Goal: Information Seeking & Learning: Learn about a topic

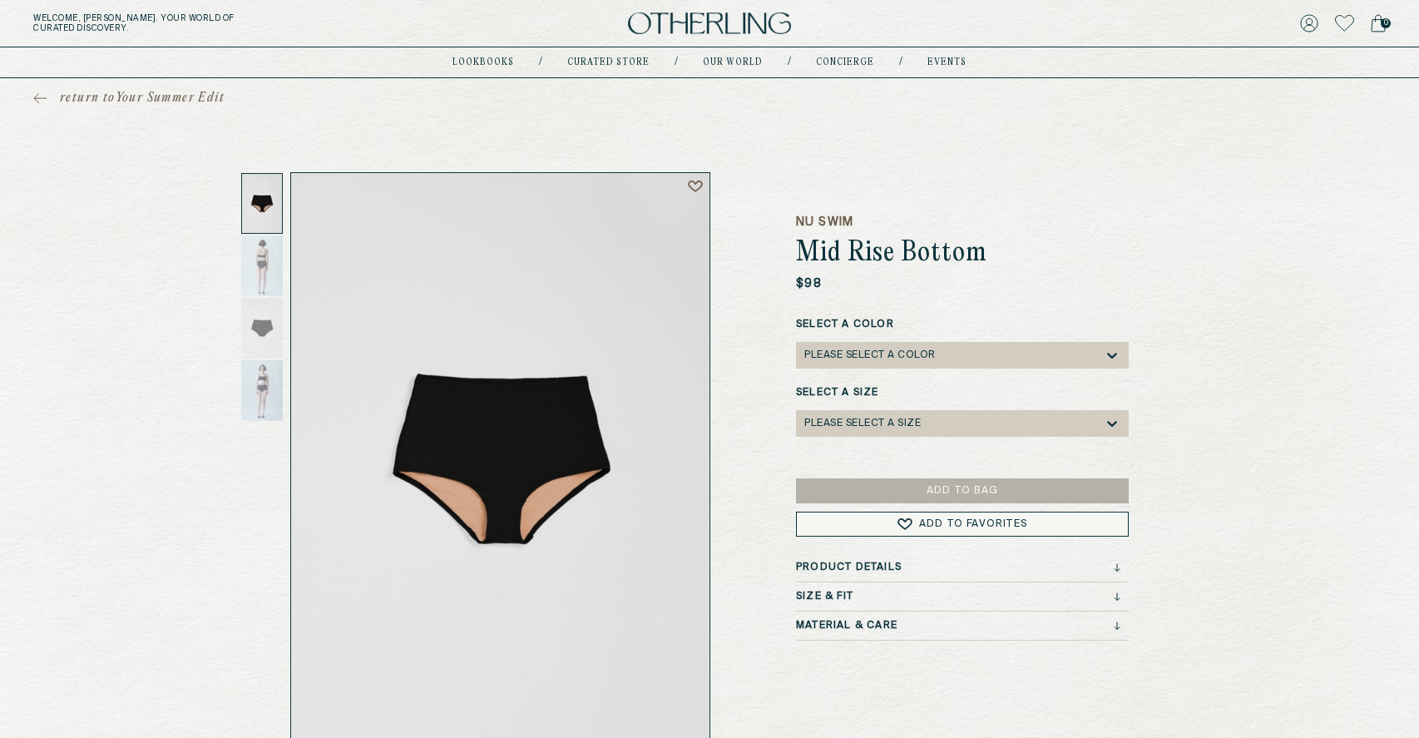
click at [896, 578] on div "Product Details" at bounding box center [962, 571] width 333 height 21
click at [917, 570] on div "Product Details" at bounding box center [958, 567] width 324 height 12
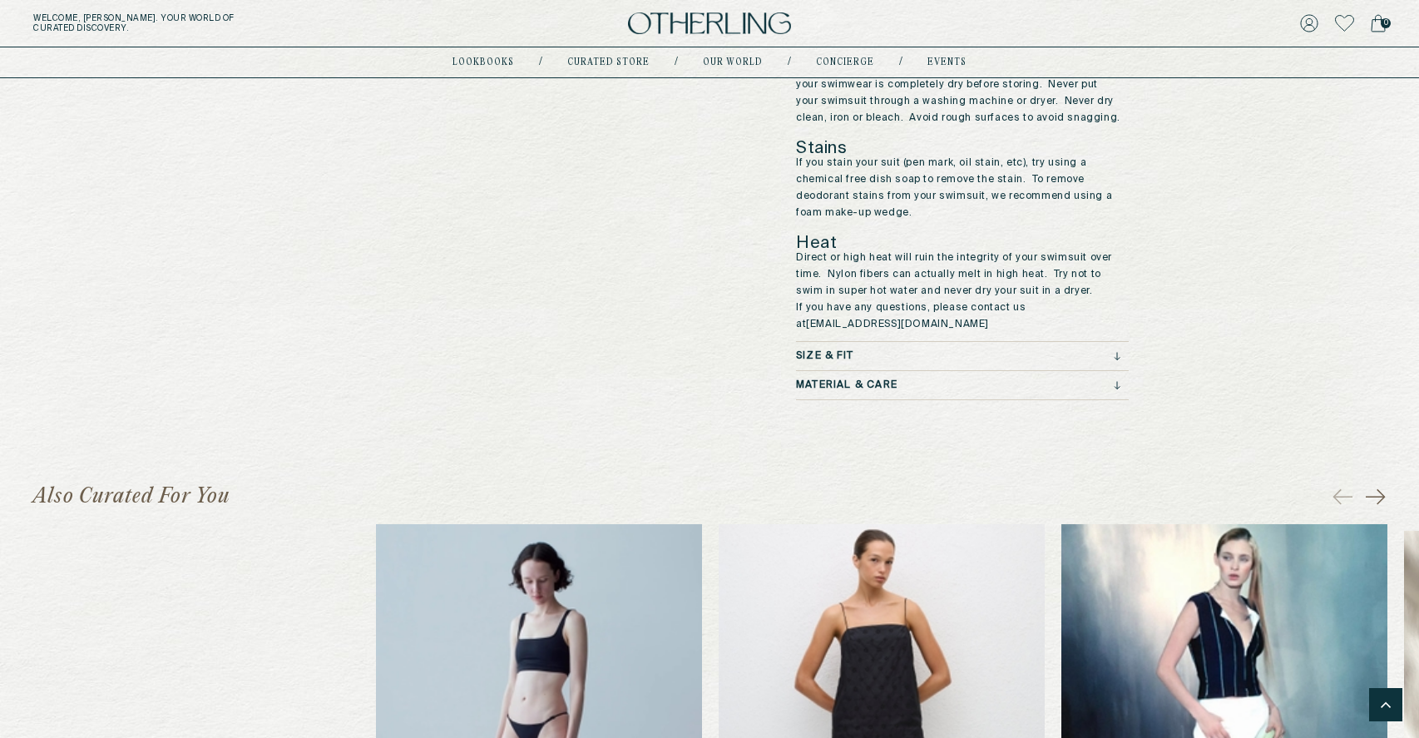
scroll to position [1516, 0]
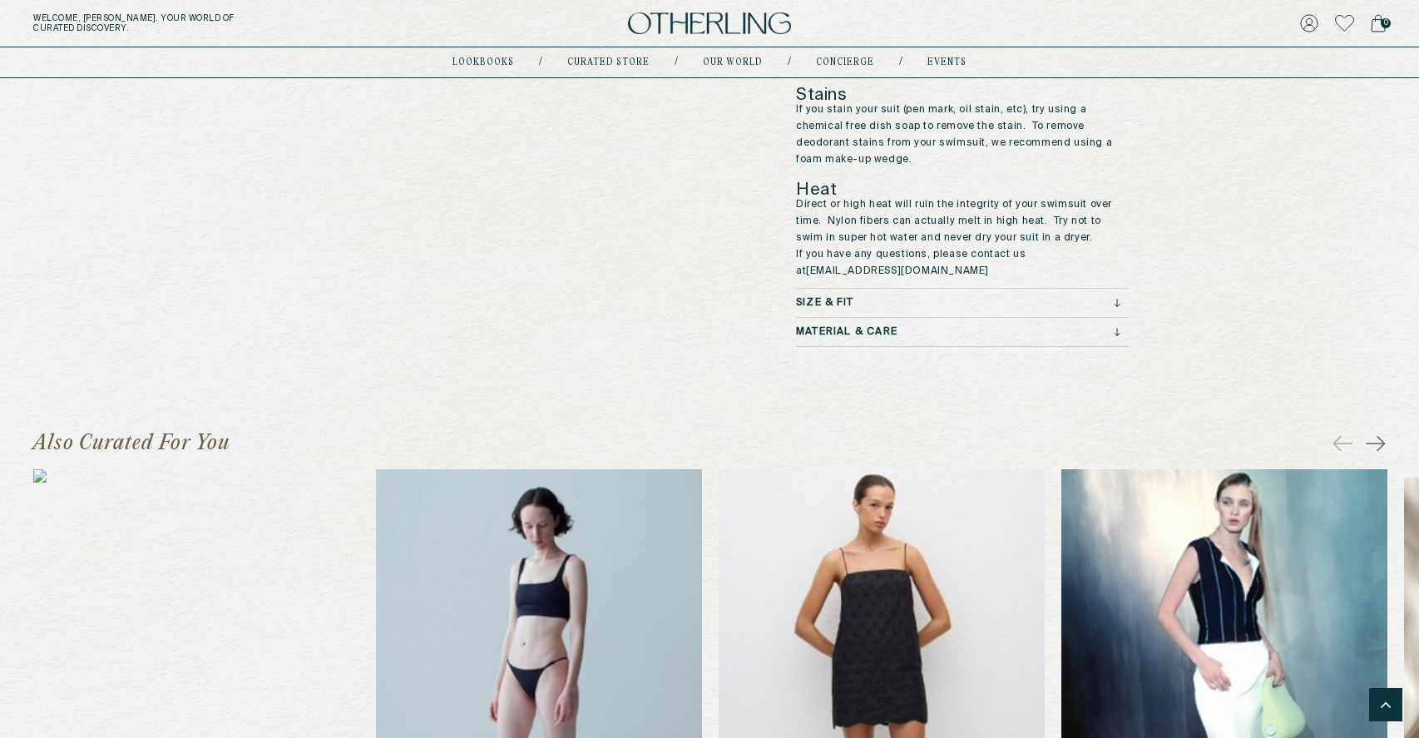
click at [970, 297] on div "Size & Fit" at bounding box center [958, 303] width 324 height 12
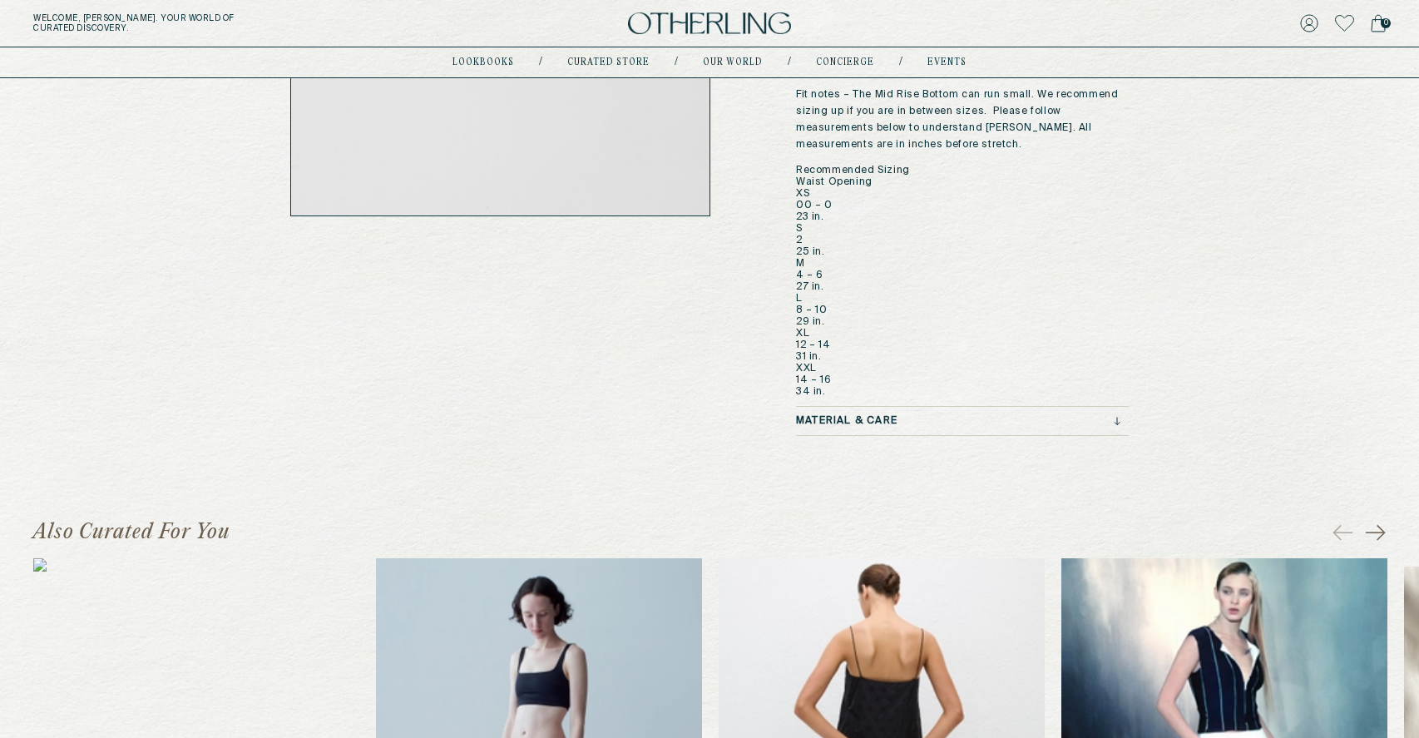
scroll to position [462, 0]
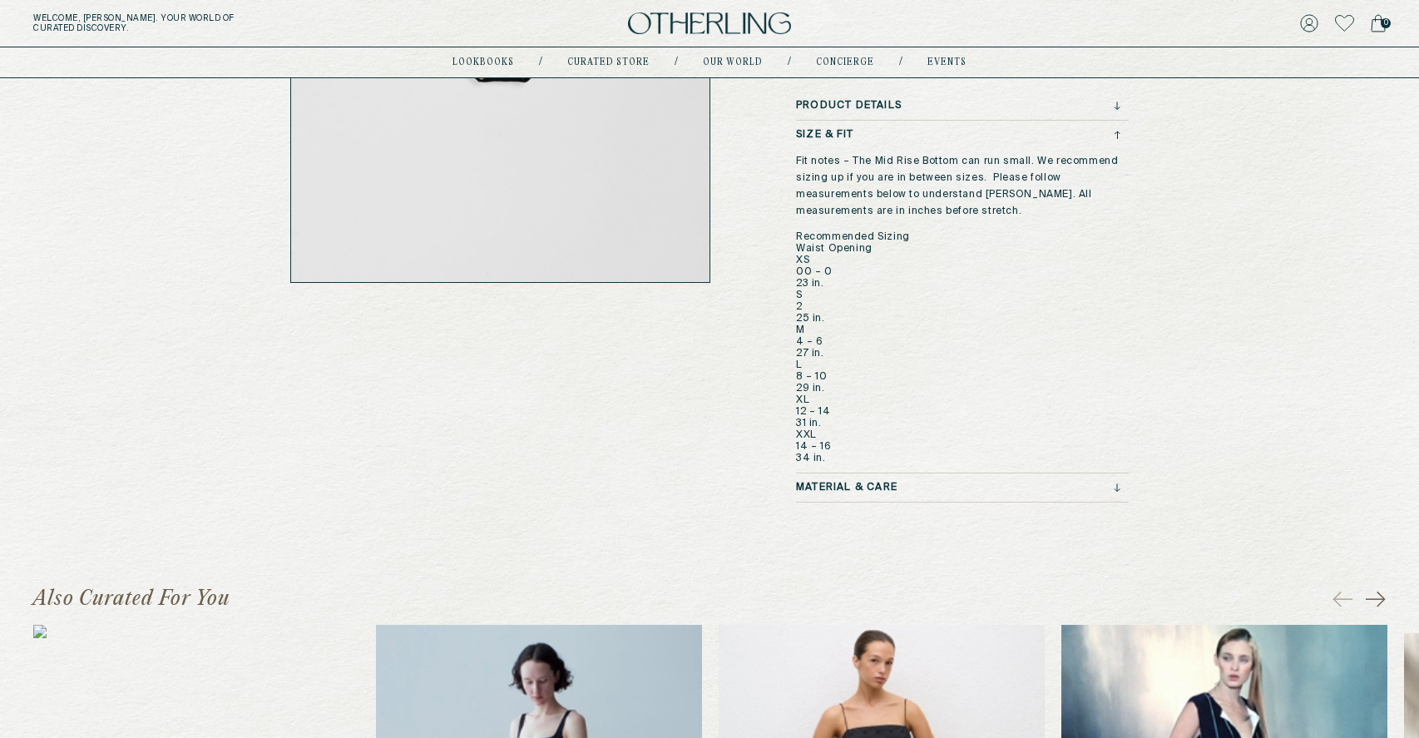
click at [996, 489] on div "Material & Care" at bounding box center [958, 488] width 324 height 12
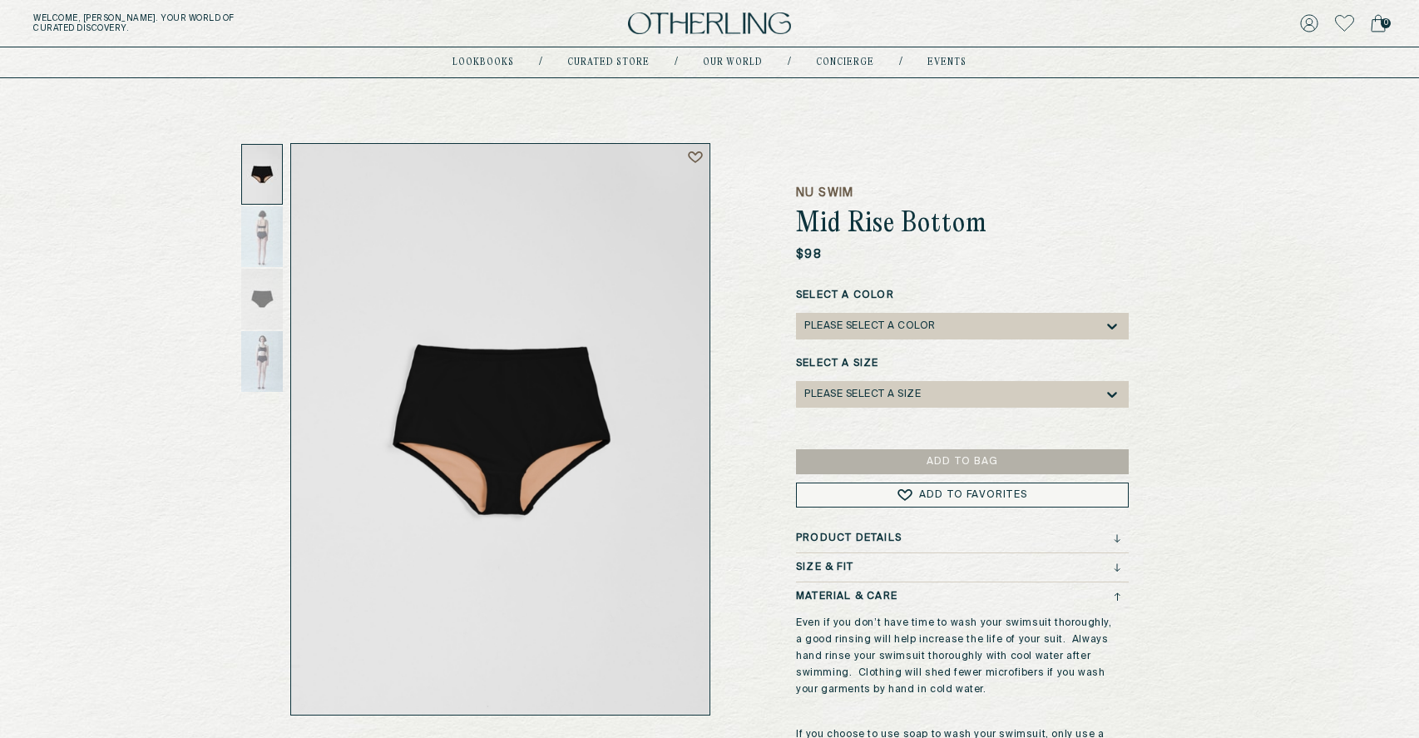
scroll to position [0, 0]
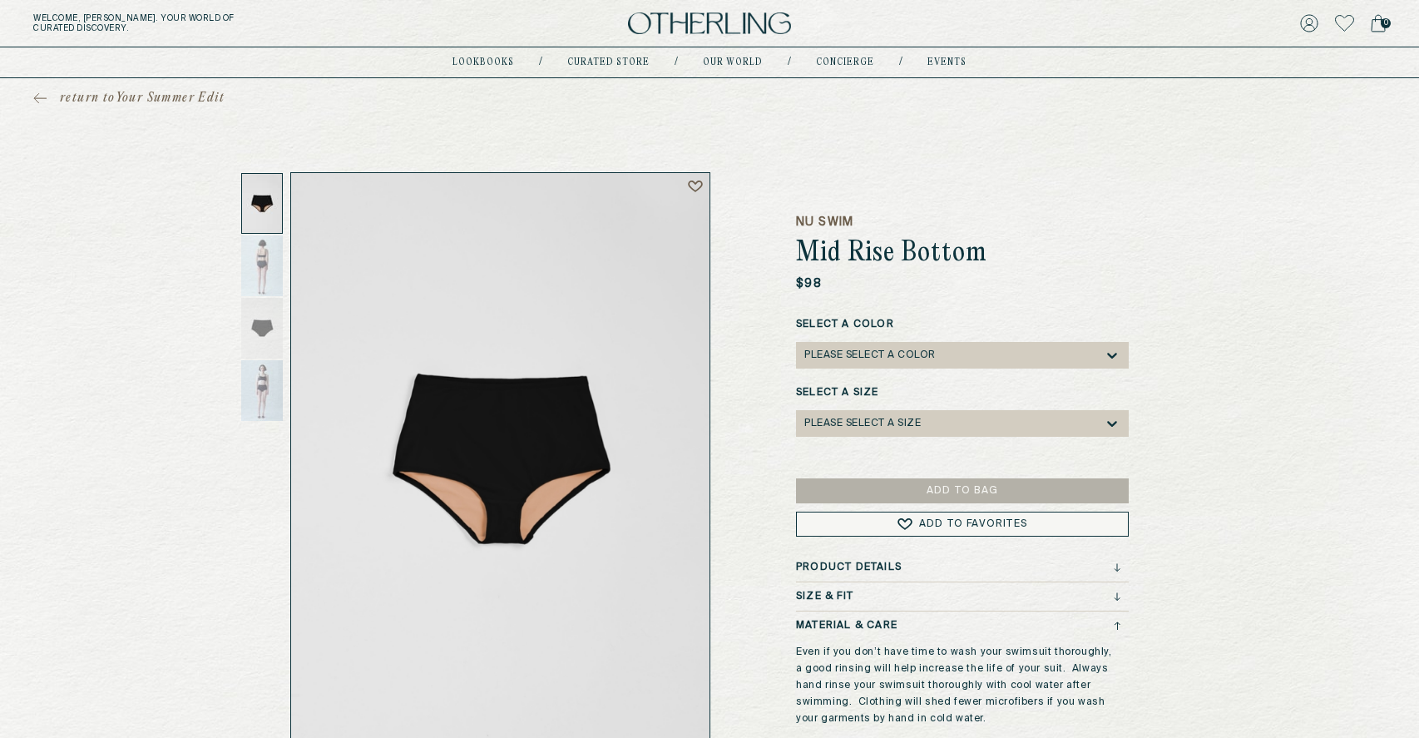
click at [870, 253] on h1 "Mid Rise Bottom" at bounding box center [962, 254] width 333 height 30
copy h1 "Mid Rise Bottom"
click at [903, 567] on div "Product Details" at bounding box center [958, 567] width 324 height 12
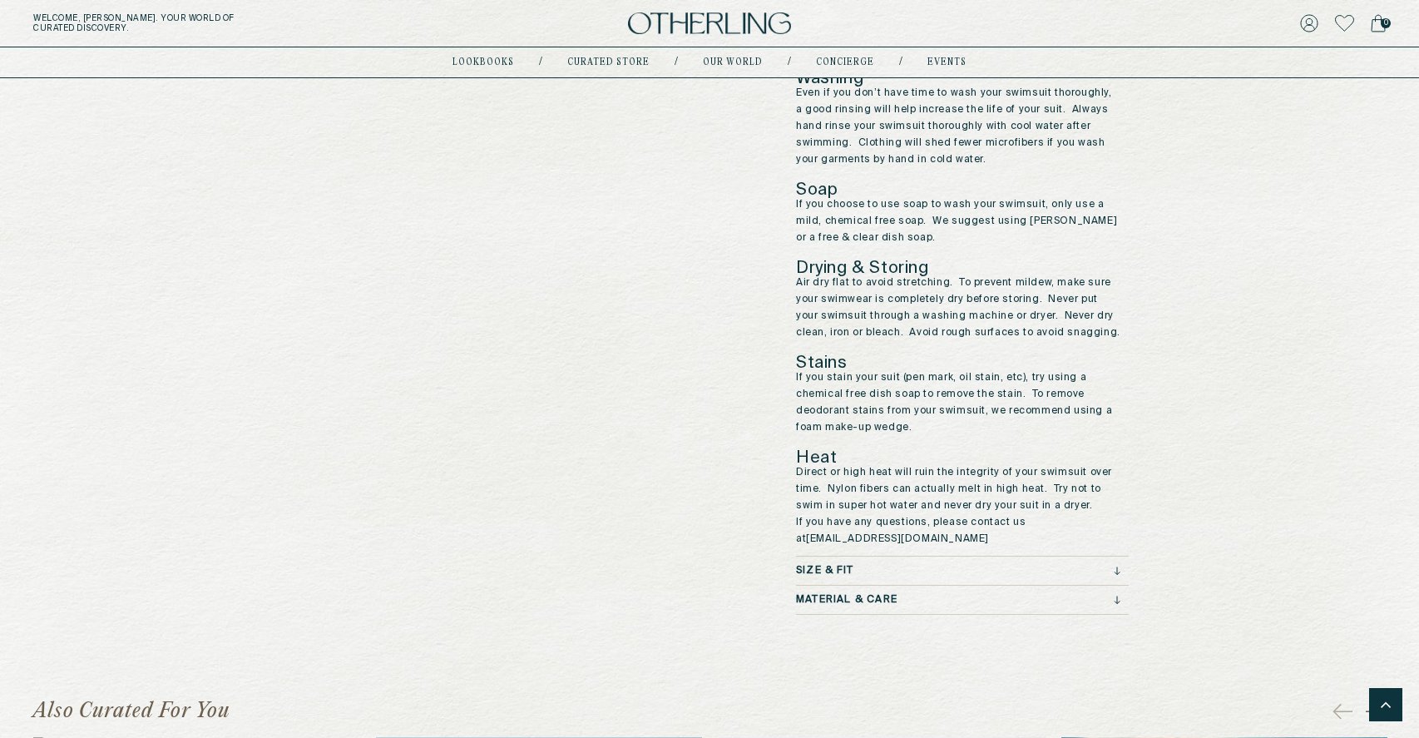
scroll to position [1274, 0]
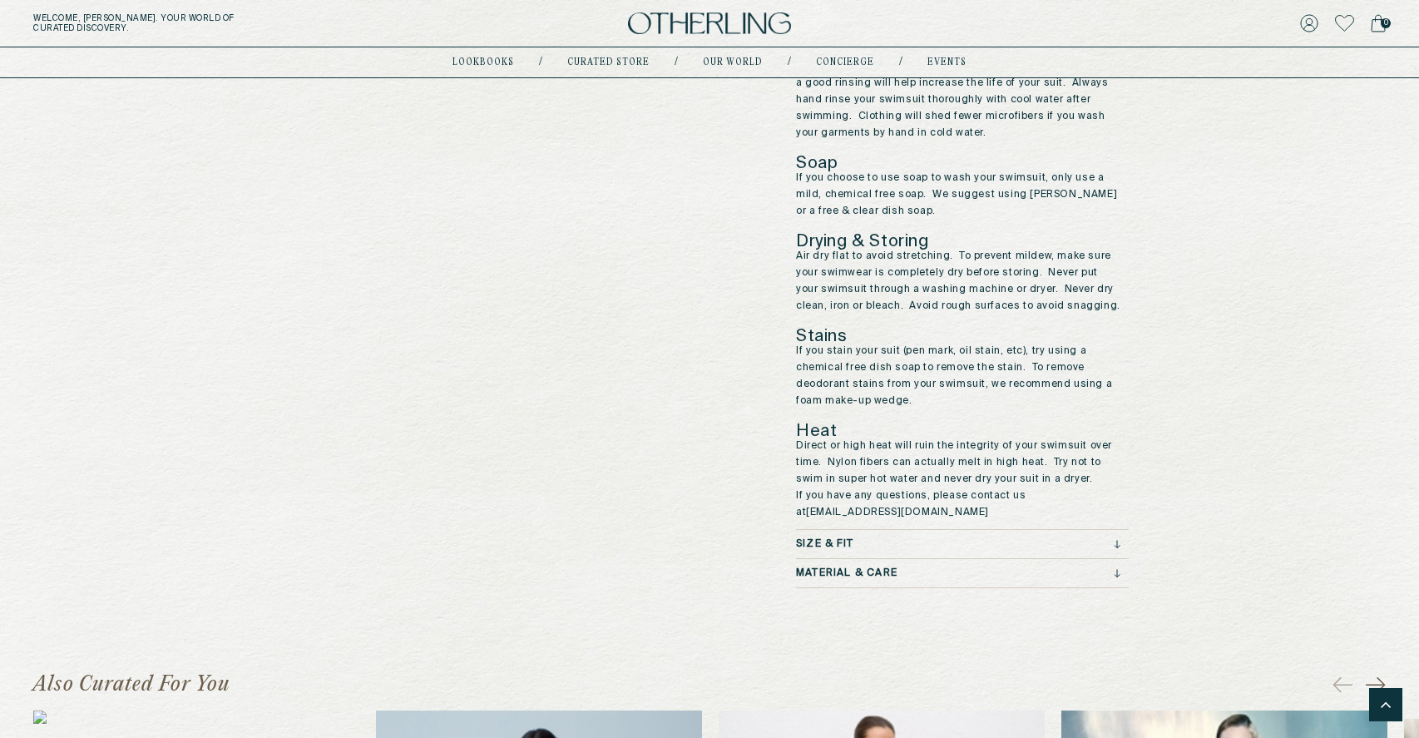
click at [917, 538] on div "Size & Fit" at bounding box center [962, 548] width 333 height 21
click at [966, 538] on div "Size & Fit" at bounding box center [958, 544] width 324 height 12
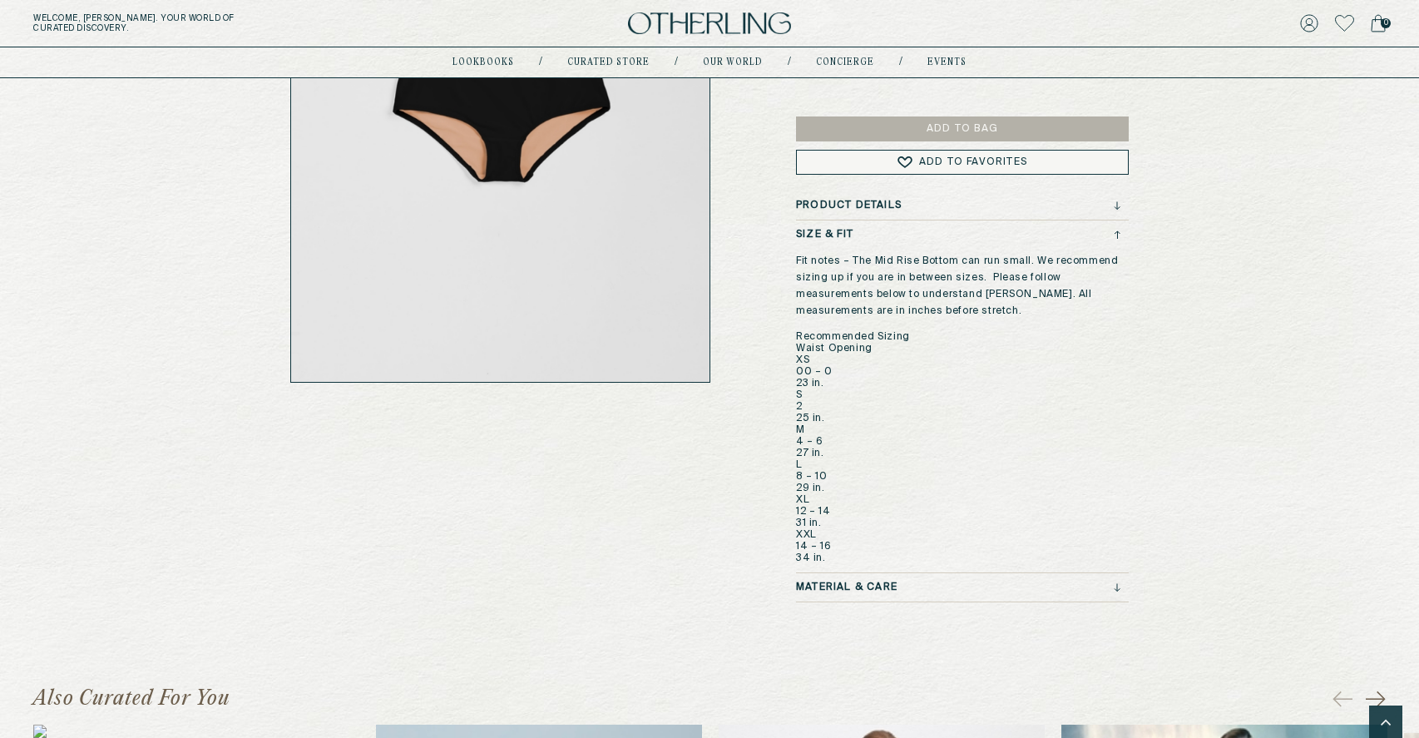
scroll to position [312, 0]
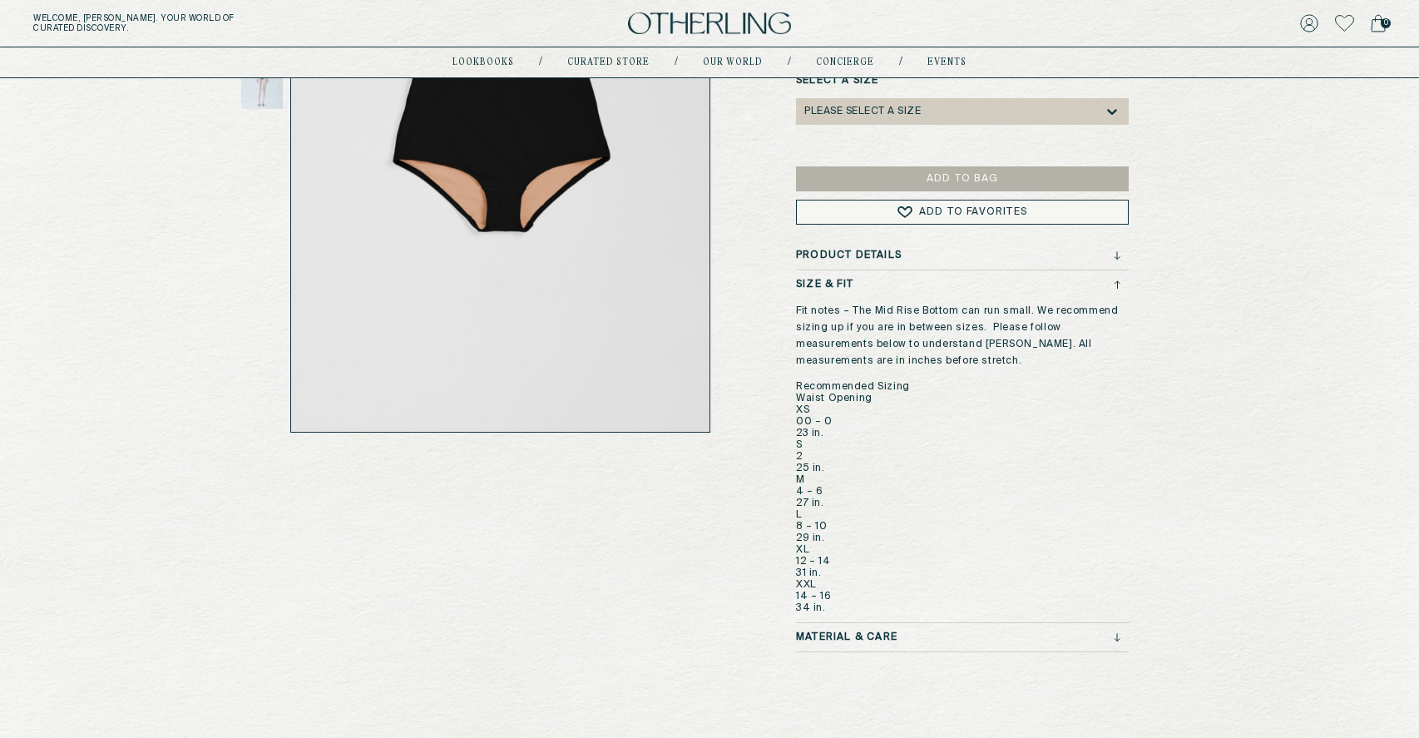
click at [928, 635] on div "Material & Care" at bounding box center [958, 637] width 324 height 12
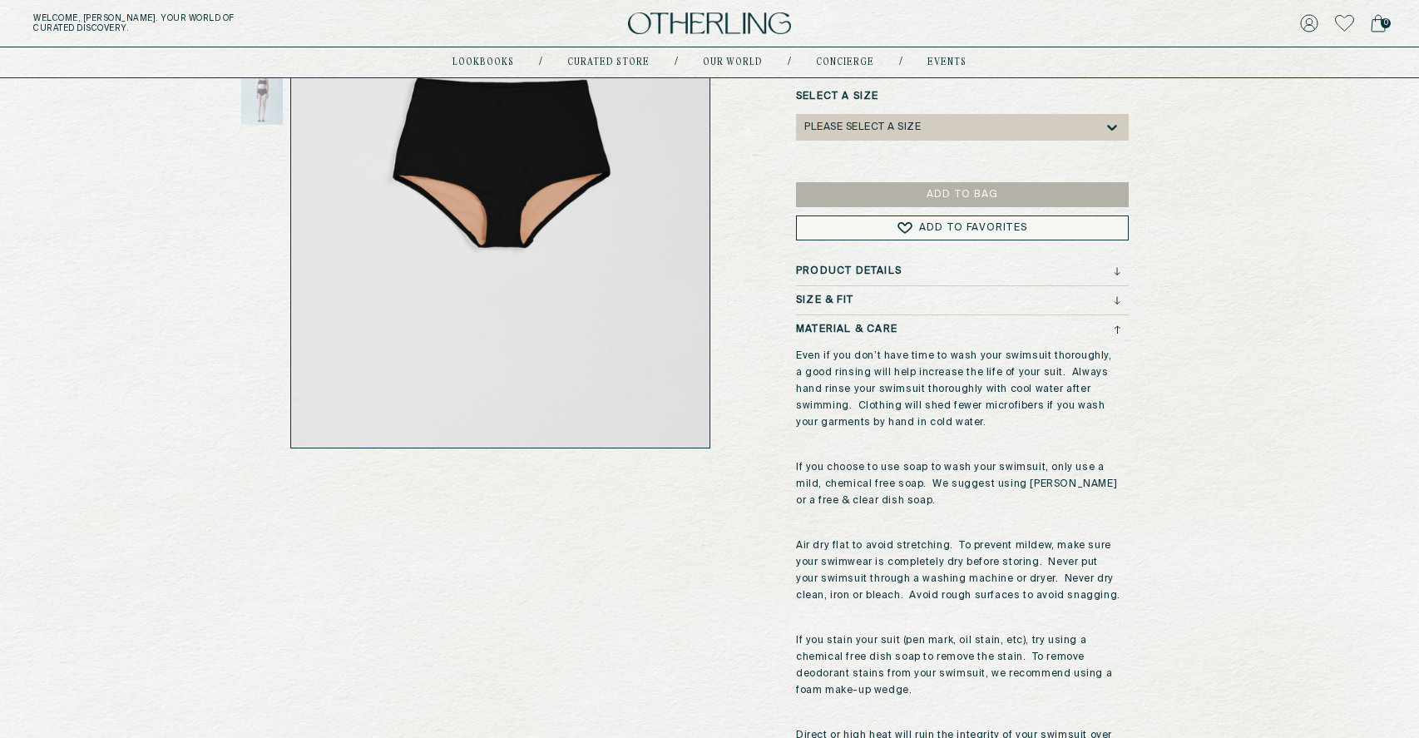
scroll to position [294, 0]
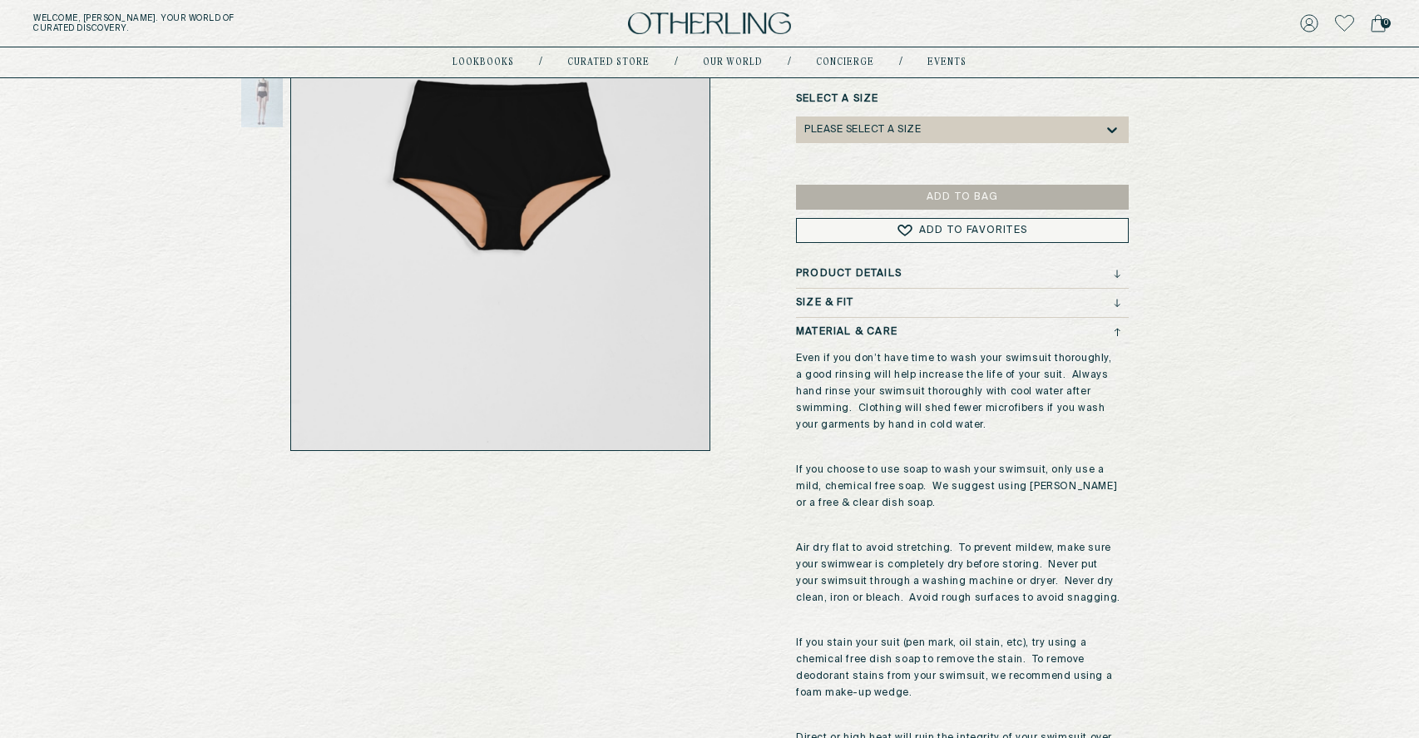
click at [1118, 332] on icon at bounding box center [1117, 332] width 7 height 8
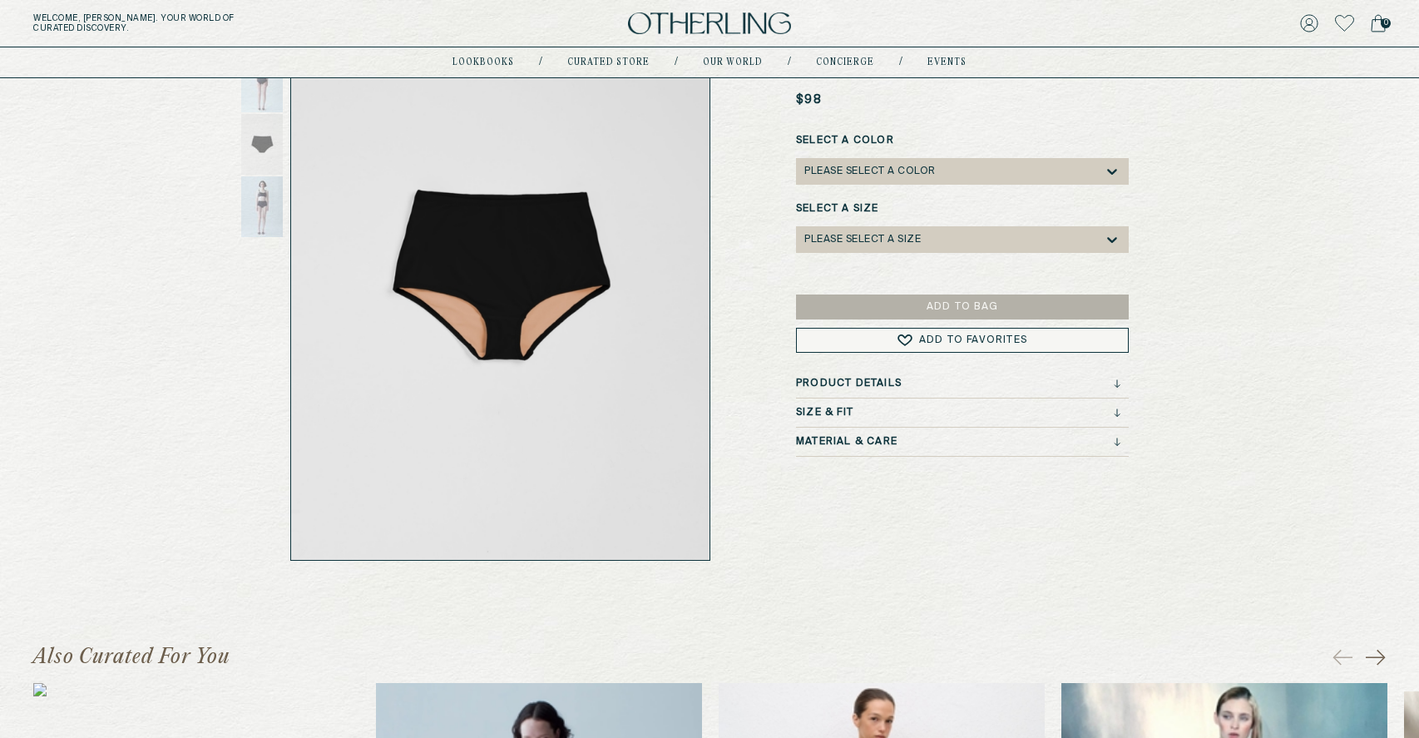
scroll to position [0, 0]
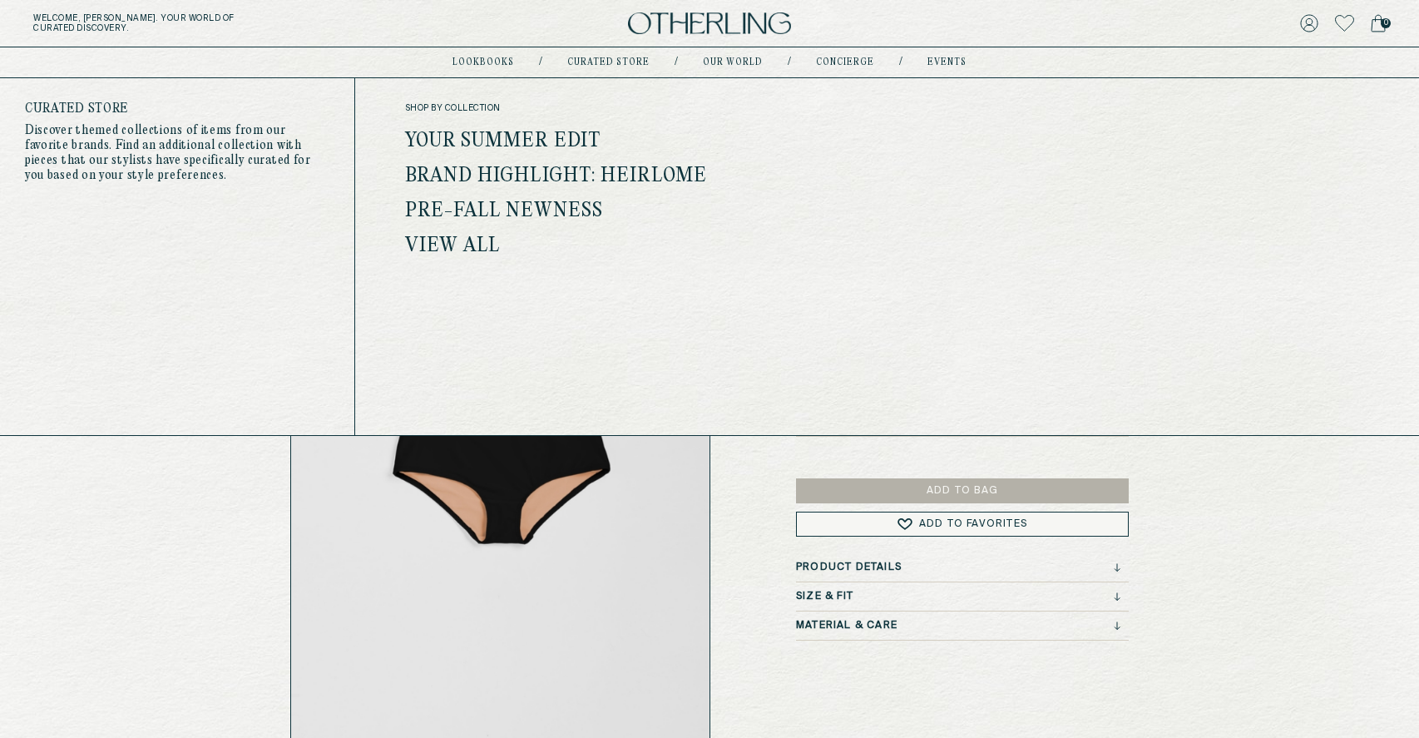
click at [547, 138] on link "Your Summer Edit" at bounding box center [503, 142] width 196 height 22
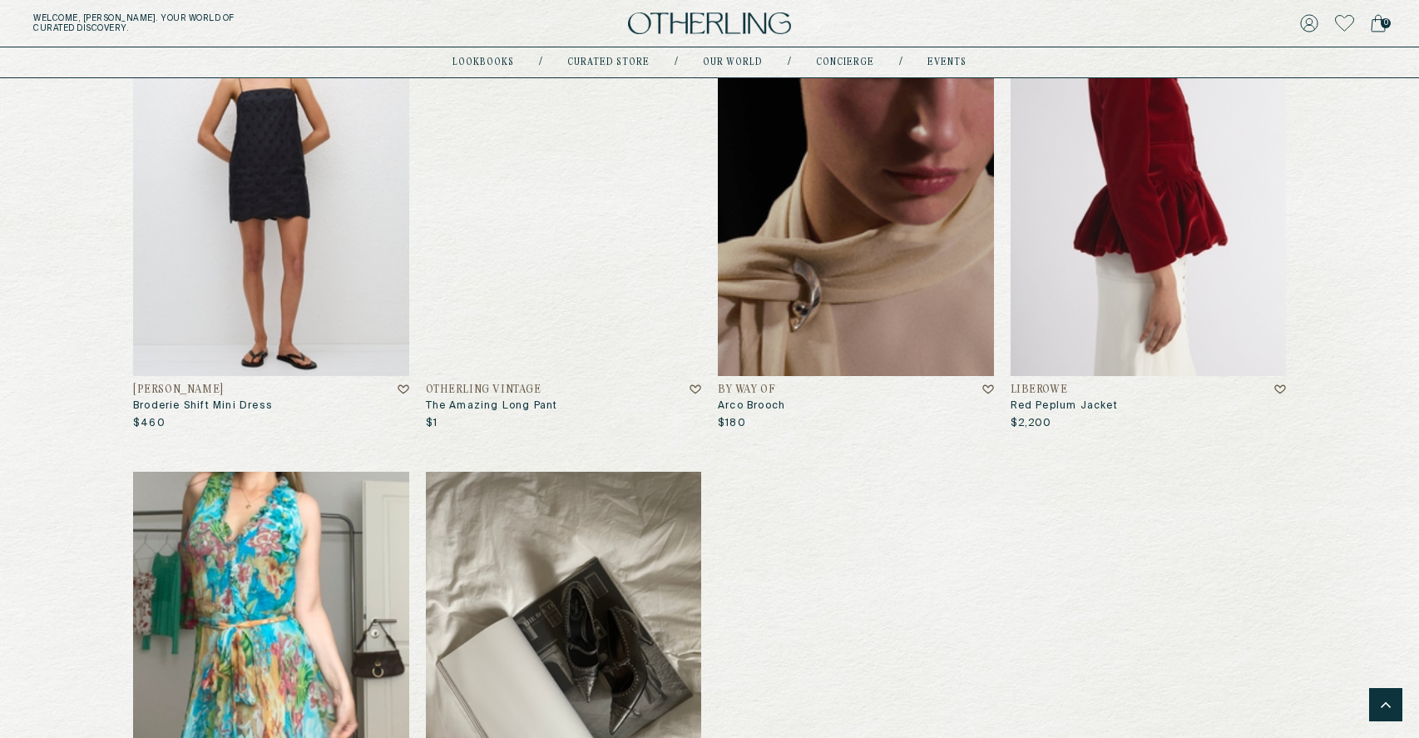
scroll to position [1039, 0]
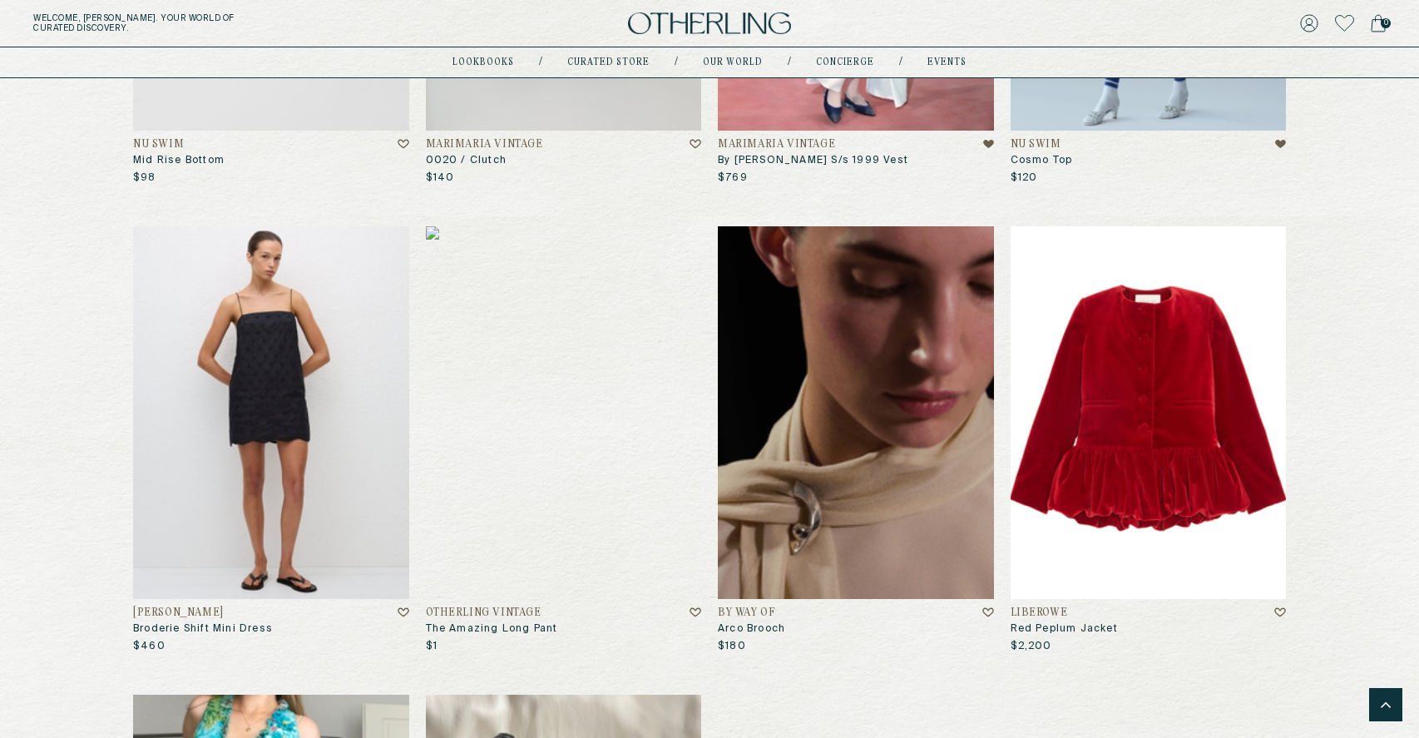
click at [1127, 558] on img at bounding box center [1149, 412] width 276 height 373
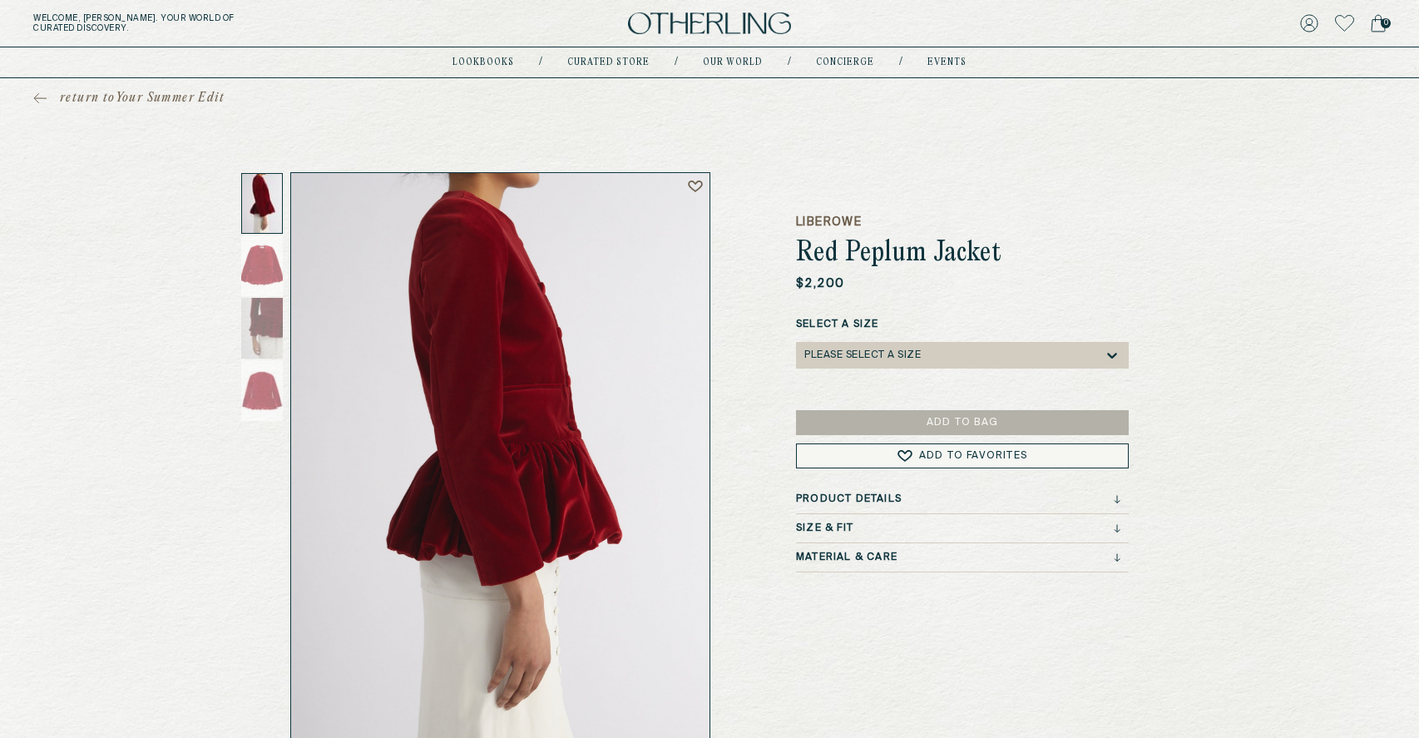
click at [898, 492] on div "LIBEROWE Red Peplum Jacket $2,200 Select a Size Please select a Size Add to Bag…" at bounding box center [962, 458] width 333 height 572
click at [906, 497] on div "Product Details" at bounding box center [958, 499] width 324 height 12
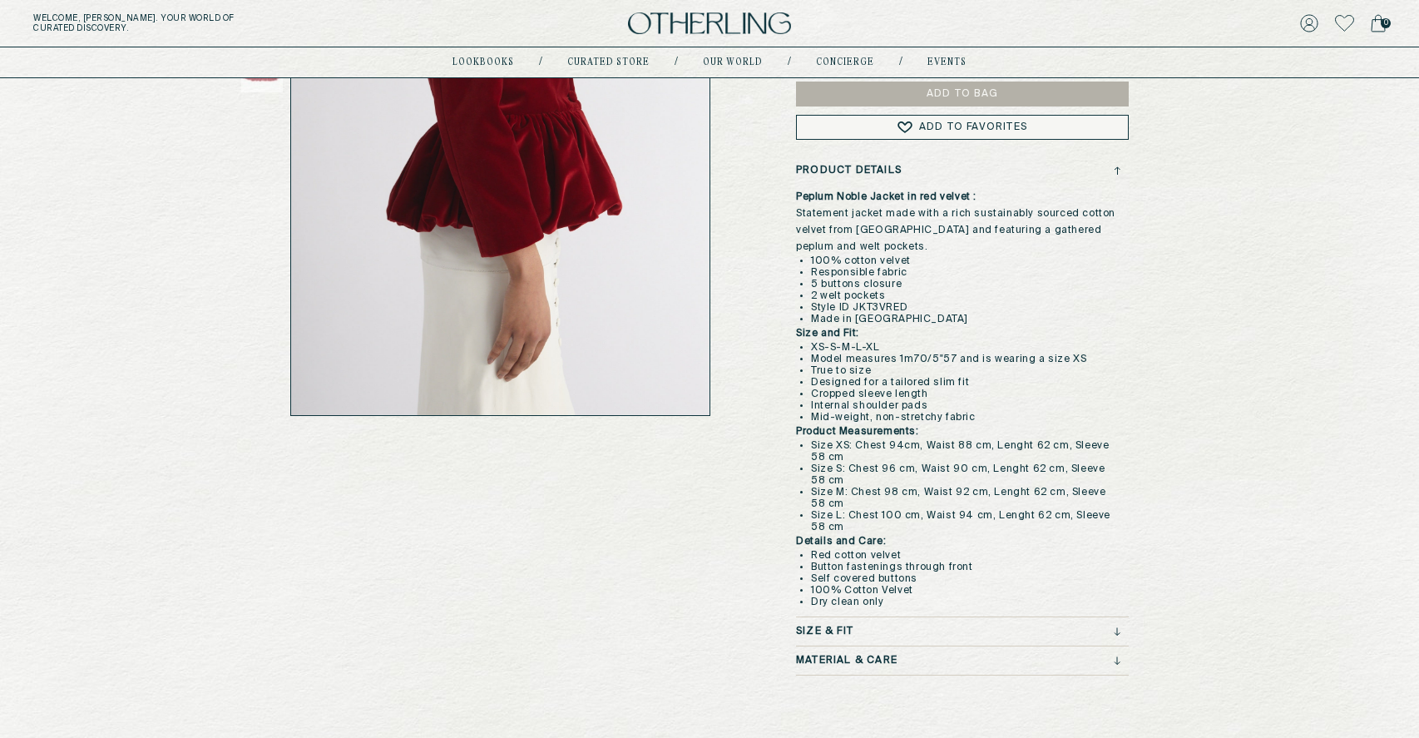
scroll to position [330, 0]
click at [885, 628] on div "Size & Fit" at bounding box center [958, 630] width 324 height 12
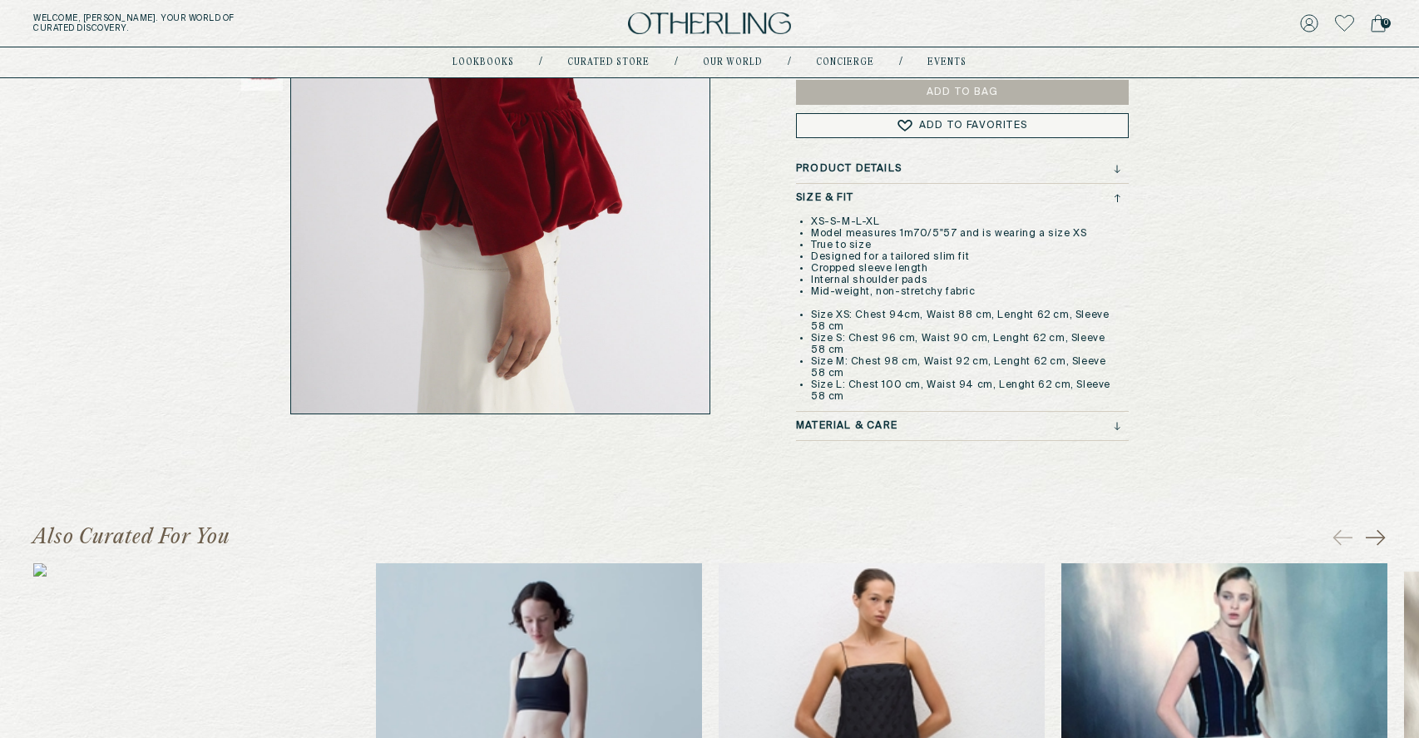
click at [1117, 166] on icon at bounding box center [1117, 169] width 0 height 7
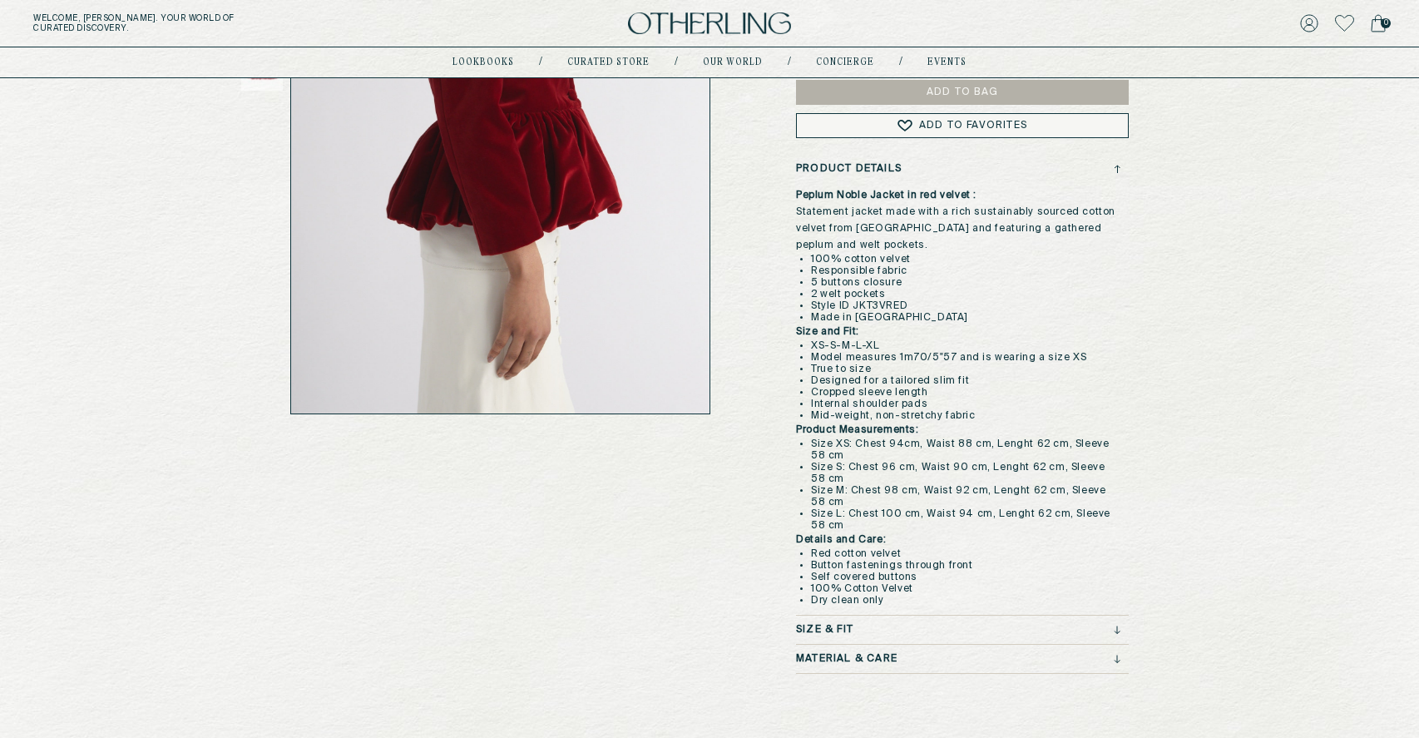
click at [893, 625] on div "Size & Fit" at bounding box center [958, 630] width 324 height 12
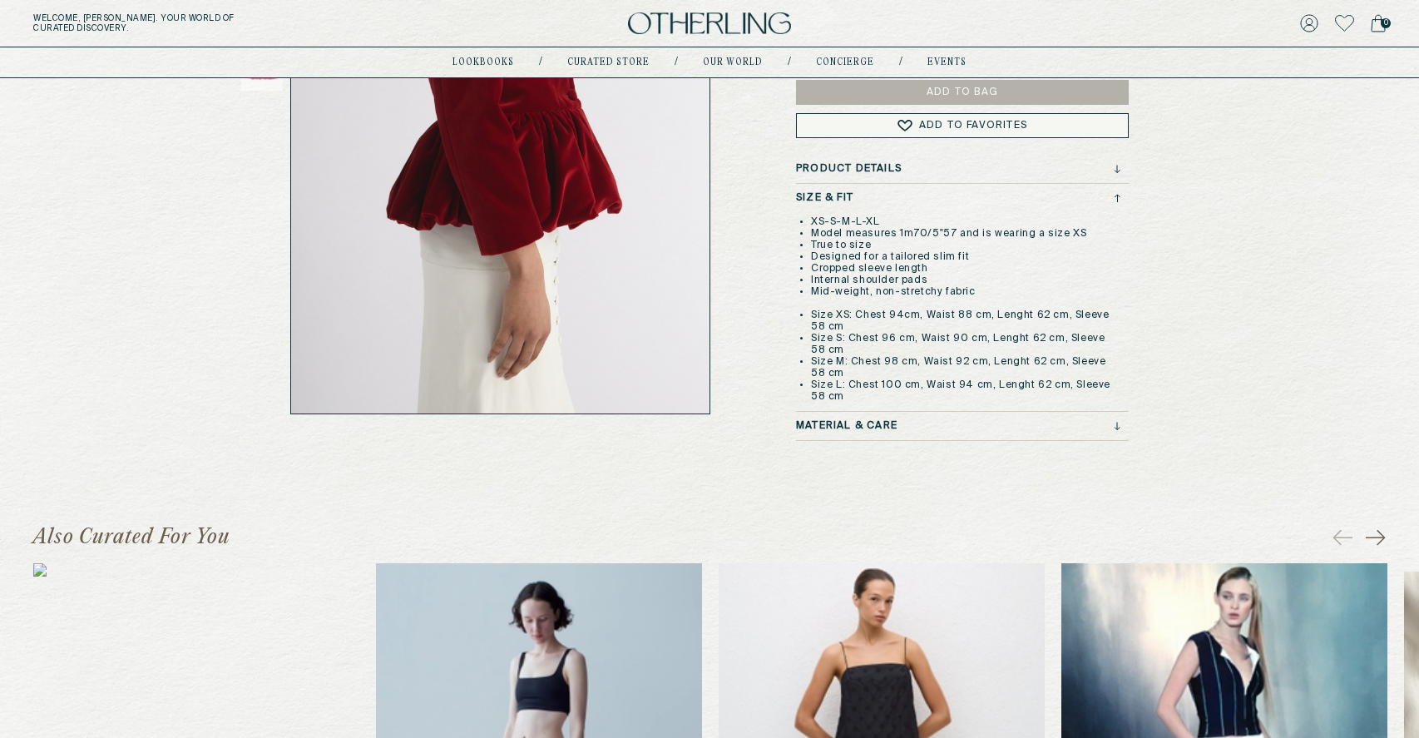
click at [1036, 430] on div "Material & Care" at bounding box center [958, 426] width 324 height 12
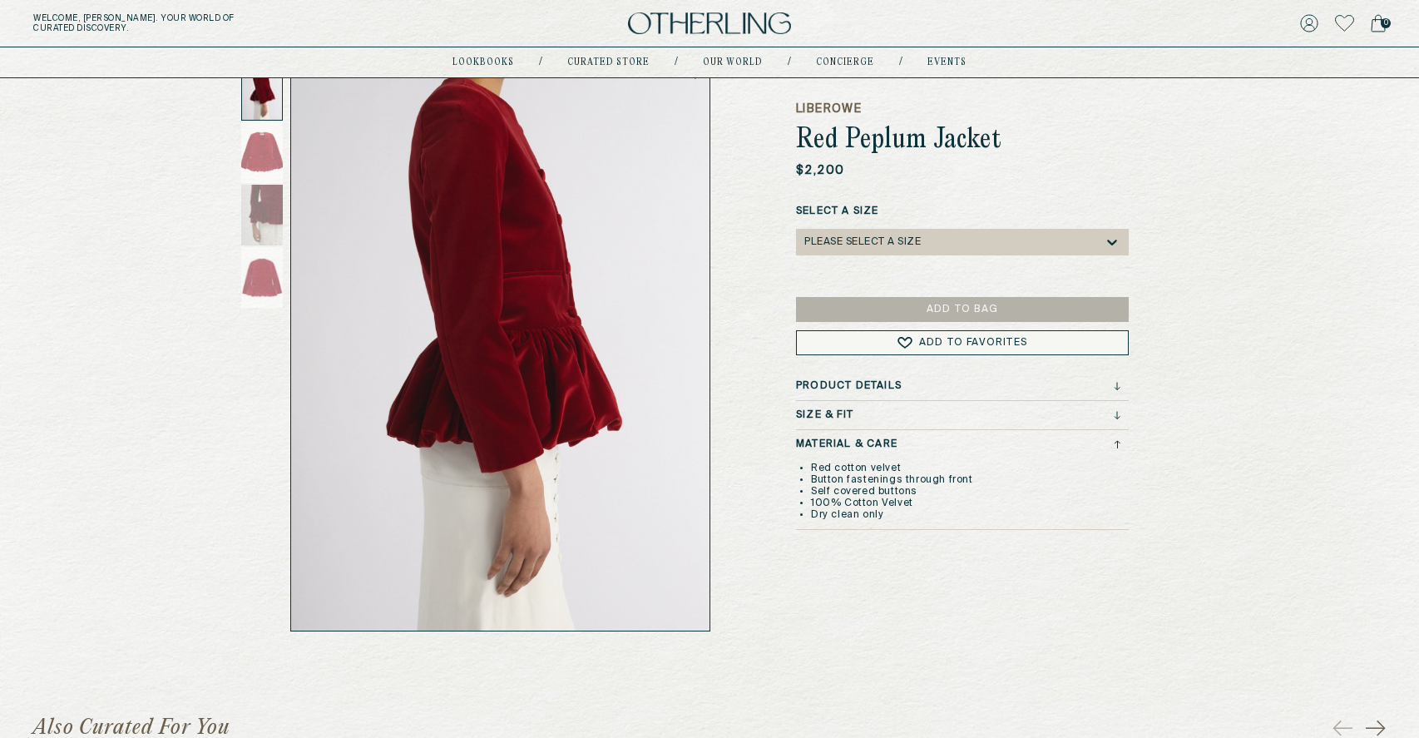
scroll to position [0, 0]
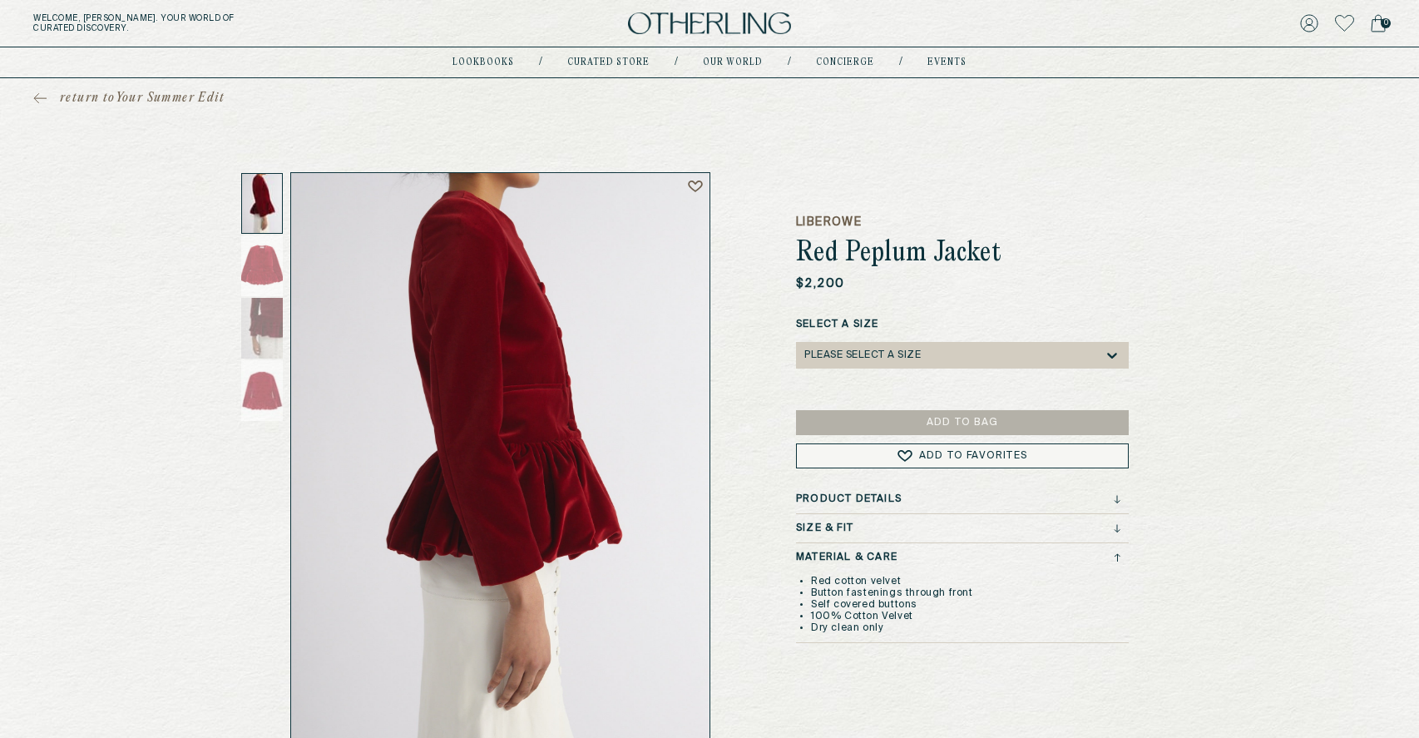
click at [853, 254] on h1 "Red Peplum Jacket" at bounding box center [962, 254] width 333 height 30
click at [886, 265] on h1 "Red Peplum Jacket" at bounding box center [962, 254] width 333 height 30
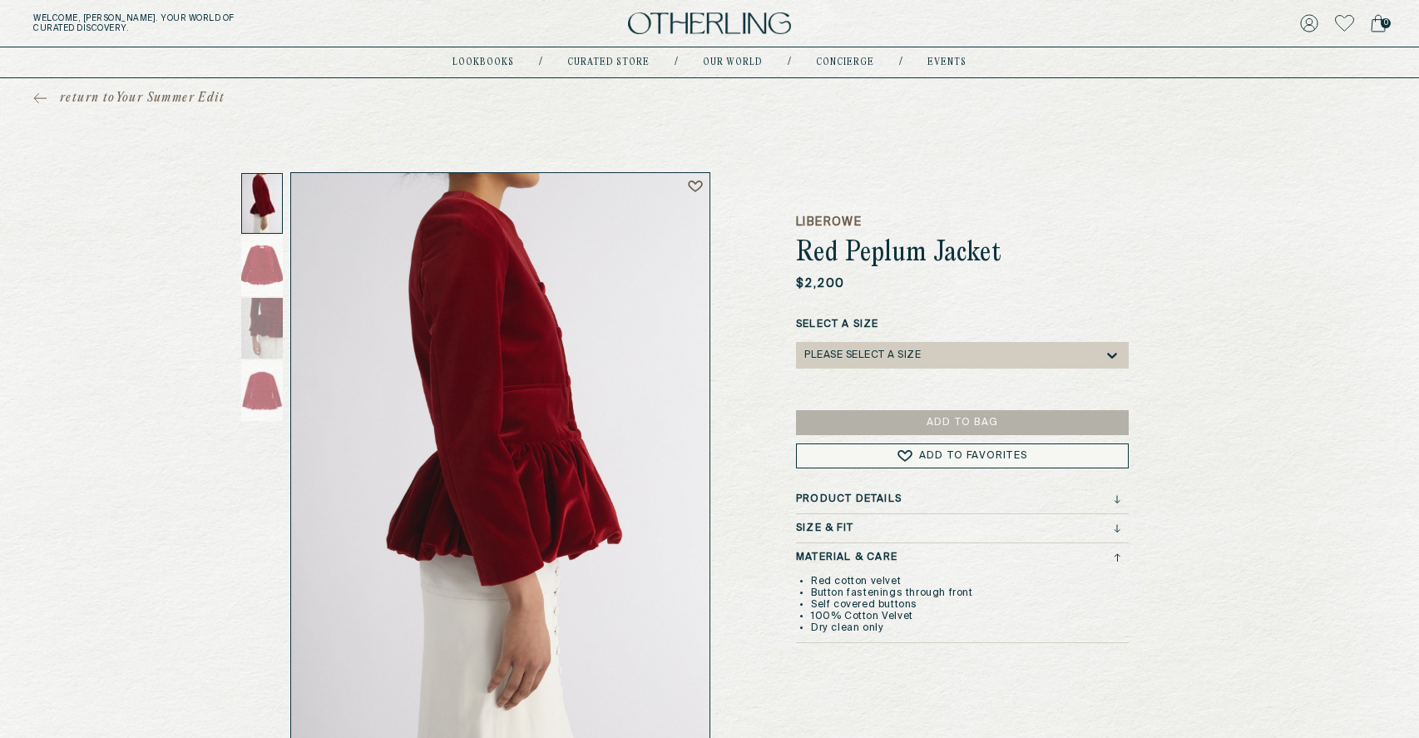
click at [886, 265] on h1 "Red Peplum Jacket" at bounding box center [962, 254] width 333 height 30
drag, startPoint x: 887, startPoint y: 628, endPoint x: 809, endPoint y: 581, distance: 91.0
click at [809, 581] on ul "Red cotton velvet Button fastenings through front Self covered buttons 100% Cot…" at bounding box center [884, 605] width 177 height 58
